Goal: Task Accomplishment & Management: Use online tool/utility

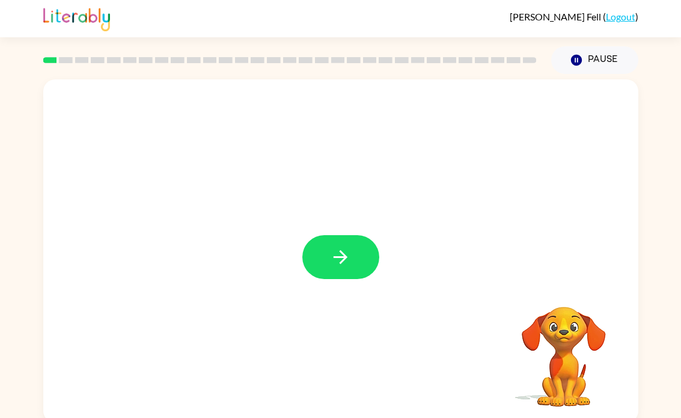
click at [344, 279] on button "button" at bounding box center [340, 257] width 77 height 44
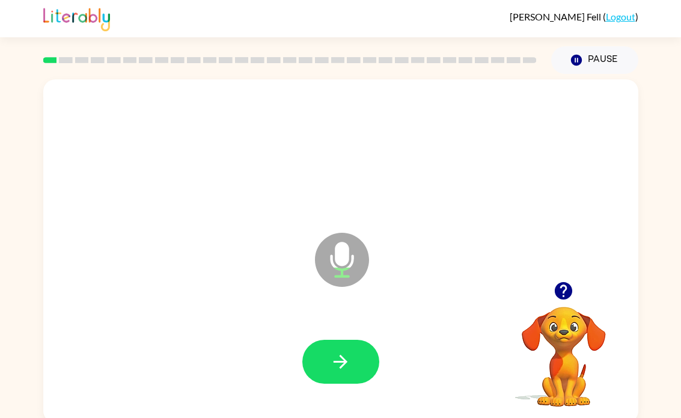
click at [372, 339] on div at bounding box center [340, 361] width 77 height 44
click at [351, 346] on button "button" at bounding box center [340, 361] width 77 height 44
click at [350, 366] on icon "button" at bounding box center [340, 361] width 21 height 21
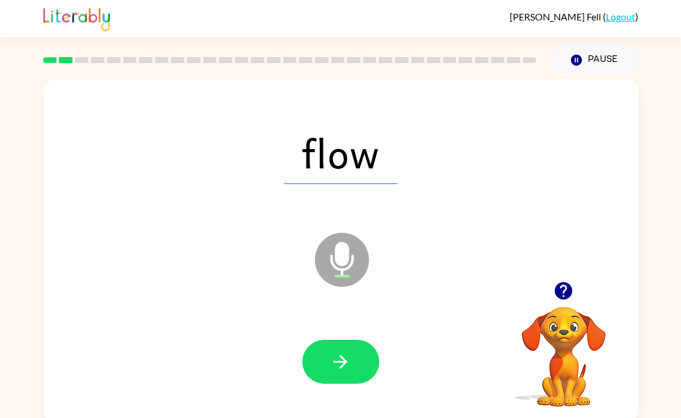
click at [330, 349] on button "button" at bounding box center [340, 361] width 77 height 44
click at [332, 347] on button "button" at bounding box center [340, 361] width 77 height 44
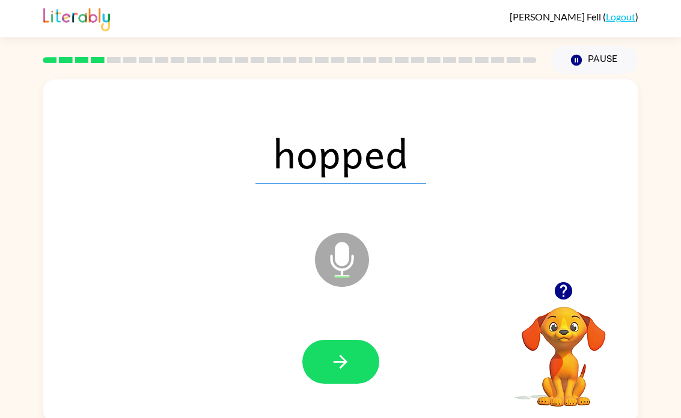
click at [342, 349] on button "button" at bounding box center [340, 361] width 77 height 44
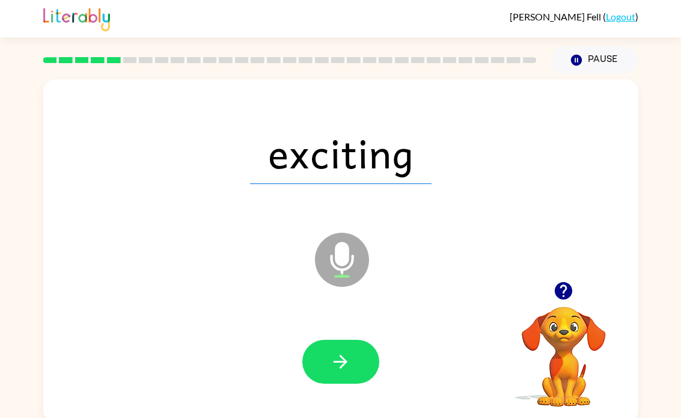
click at [347, 354] on icon "button" at bounding box center [340, 361] width 21 height 21
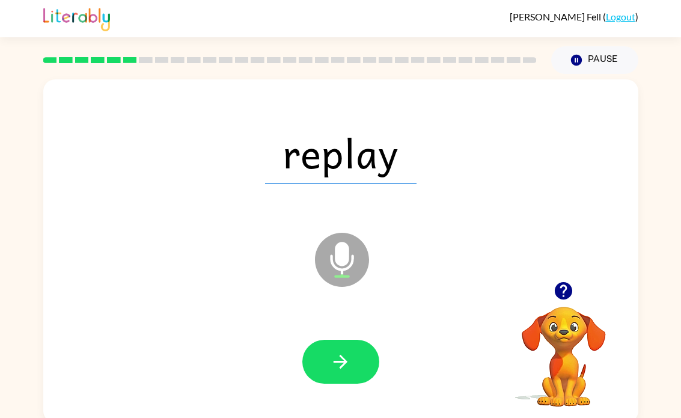
click at [355, 353] on button "button" at bounding box center [340, 361] width 77 height 44
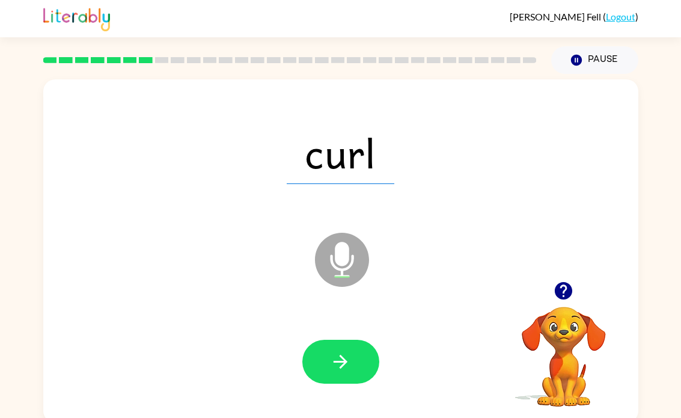
click at [339, 353] on icon "button" at bounding box center [340, 361] width 21 height 21
click at [357, 354] on button "button" at bounding box center [340, 361] width 77 height 44
click at [334, 369] on icon "button" at bounding box center [340, 361] width 21 height 21
click at [350, 356] on icon "button" at bounding box center [340, 361] width 21 height 21
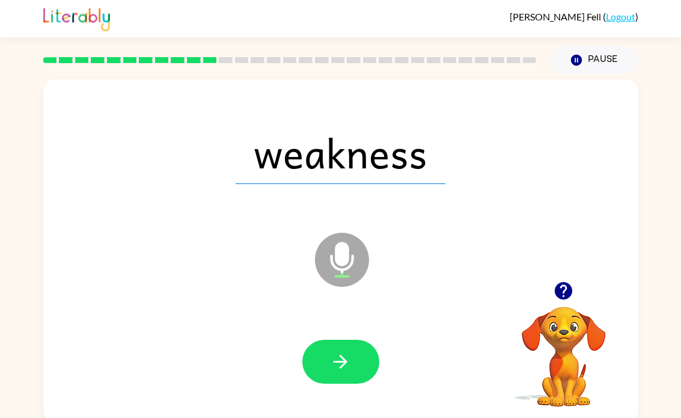
click at [344, 360] on icon "button" at bounding box center [340, 361] width 14 height 14
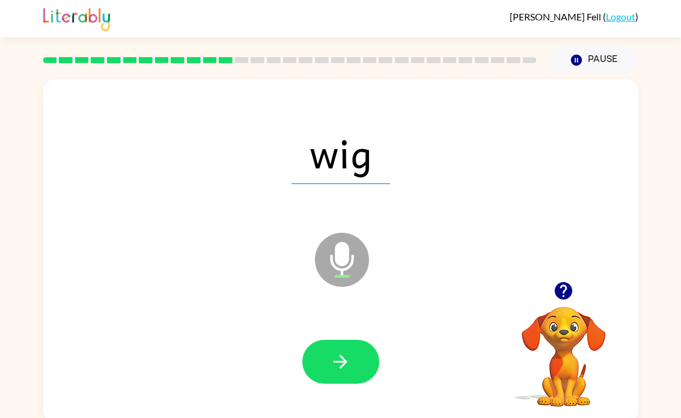
click at [343, 377] on button "button" at bounding box center [340, 361] width 77 height 44
click at [348, 357] on icon "button" at bounding box center [340, 361] width 21 height 21
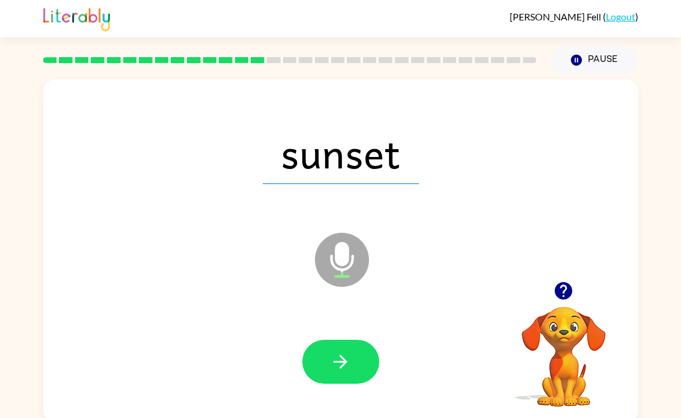
click at [355, 351] on button "button" at bounding box center [340, 361] width 77 height 44
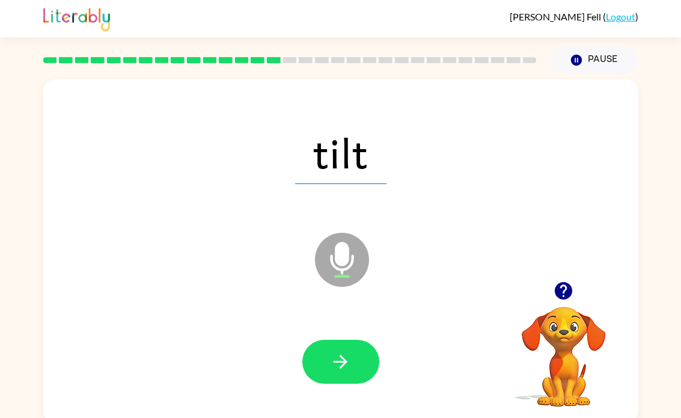
click at [339, 376] on button "button" at bounding box center [340, 361] width 77 height 44
click at [345, 356] on icon "button" at bounding box center [340, 361] width 21 height 21
click at [332, 359] on icon "button" at bounding box center [340, 361] width 21 height 21
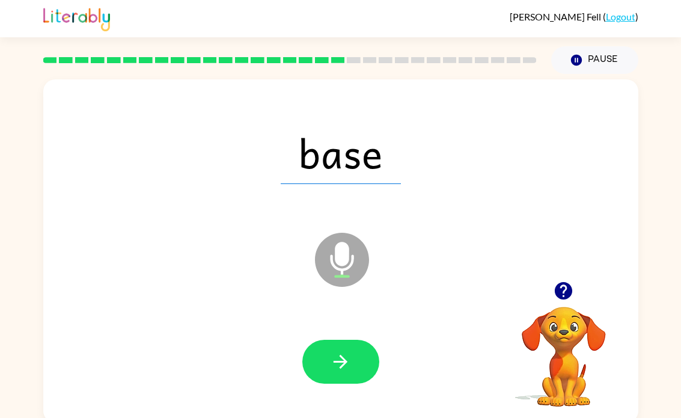
click at [327, 353] on button "button" at bounding box center [340, 361] width 77 height 44
click at [329, 367] on button "button" at bounding box center [340, 361] width 77 height 44
click at [332, 366] on icon "button" at bounding box center [340, 361] width 21 height 21
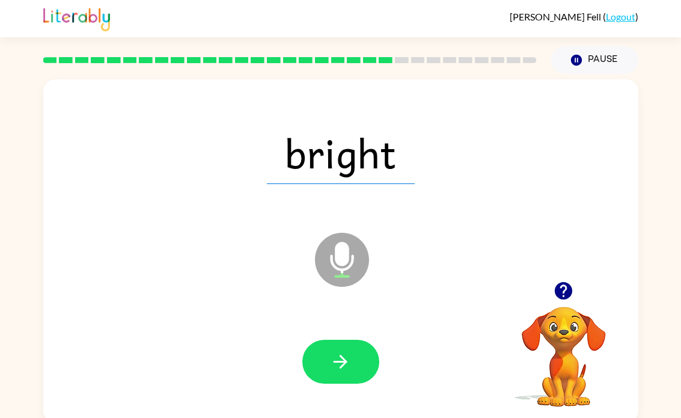
click at [357, 343] on button "button" at bounding box center [340, 361] width 77 height 44
click at [338, 348] on button "button" at bounding box center [340, 361] width 77 height 44
click at [337, 365] on icon "button" at bounding box center [340, 361] width 21 height 21
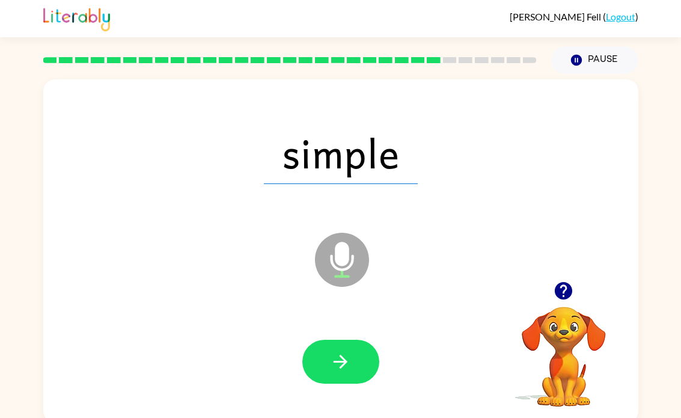
click at [344, 360] on icon "button" at bounding box center [340, 361] width 21 height 21
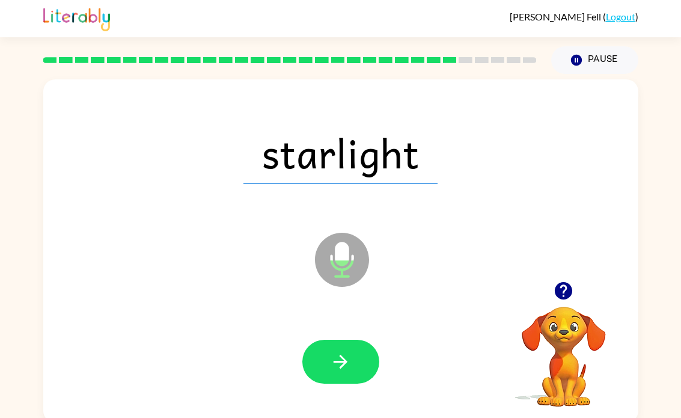
click at [345, 345] on button "button" at bounding box center [340, 361] width 77 height 44
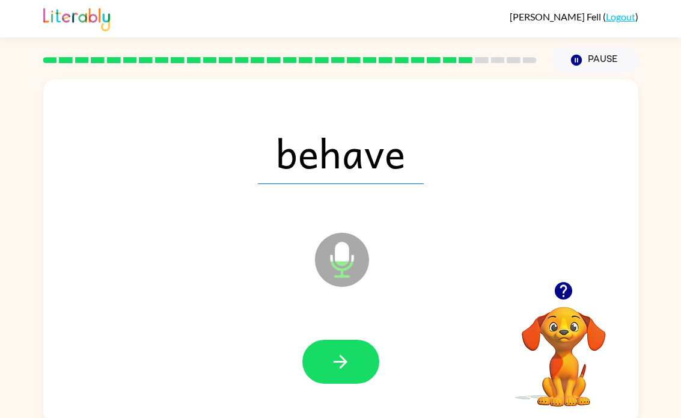
click at [335, 357] on icon "button" at bounding box center [340, 361] width 21 height 21
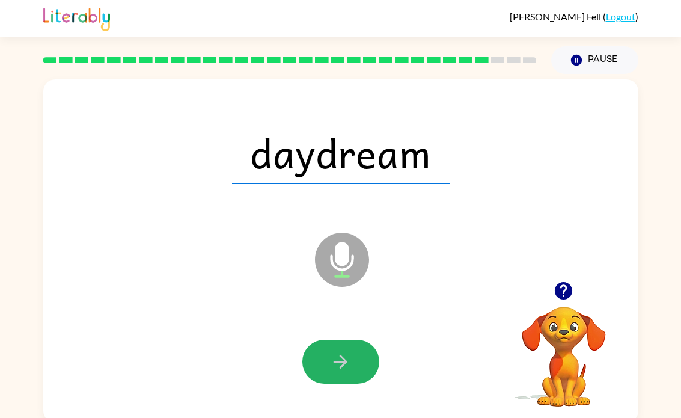
click at [345, 363] on icon "button" at bounding box center [340, 361] width 14 height 14
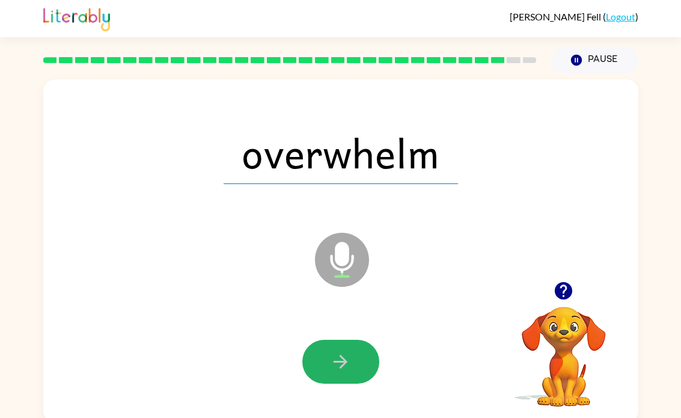
click at [364, 357] on button "button" at bounding box center [340, 361] width 77 height 44
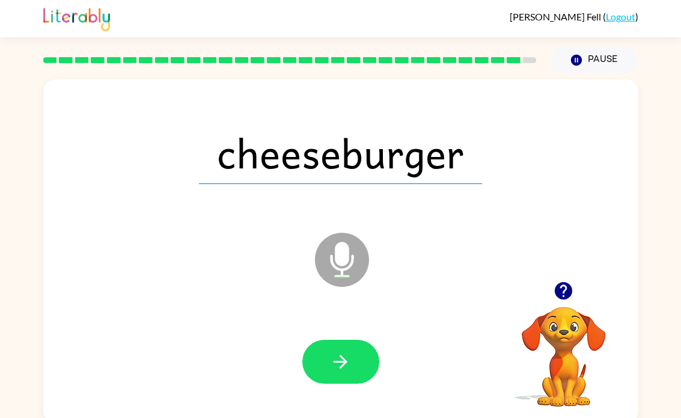
click at [324, 339] on button "button" at bounding box center [340, 361] width 77 height 44
